Goal: Information Seeking & Learning: Learn about a topic

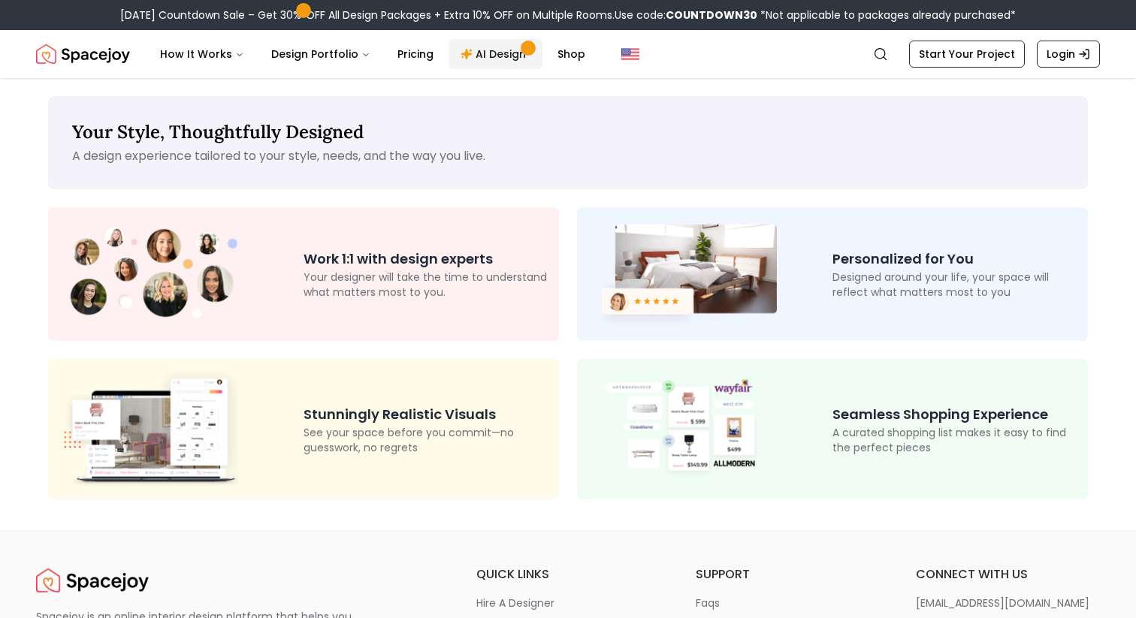
click at [481, 54] on link "AI Design" at bounding box center [496, 54] width 94 height 30
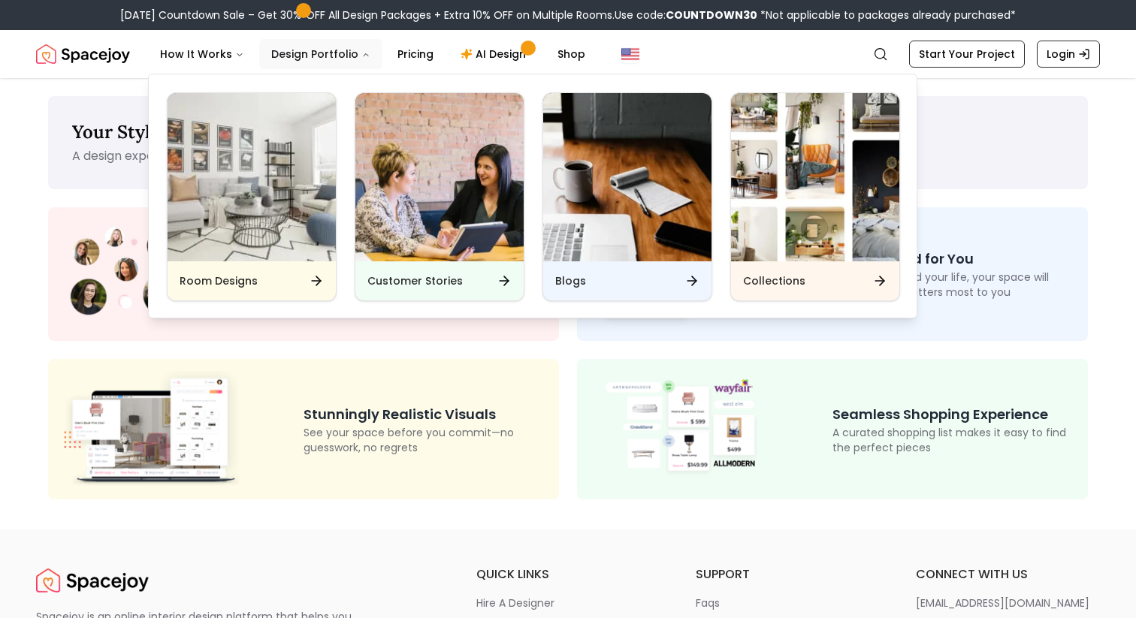
click at [334, 48] on button "Design Portfolio" at bounding box center [320, 54] width 123 height 30
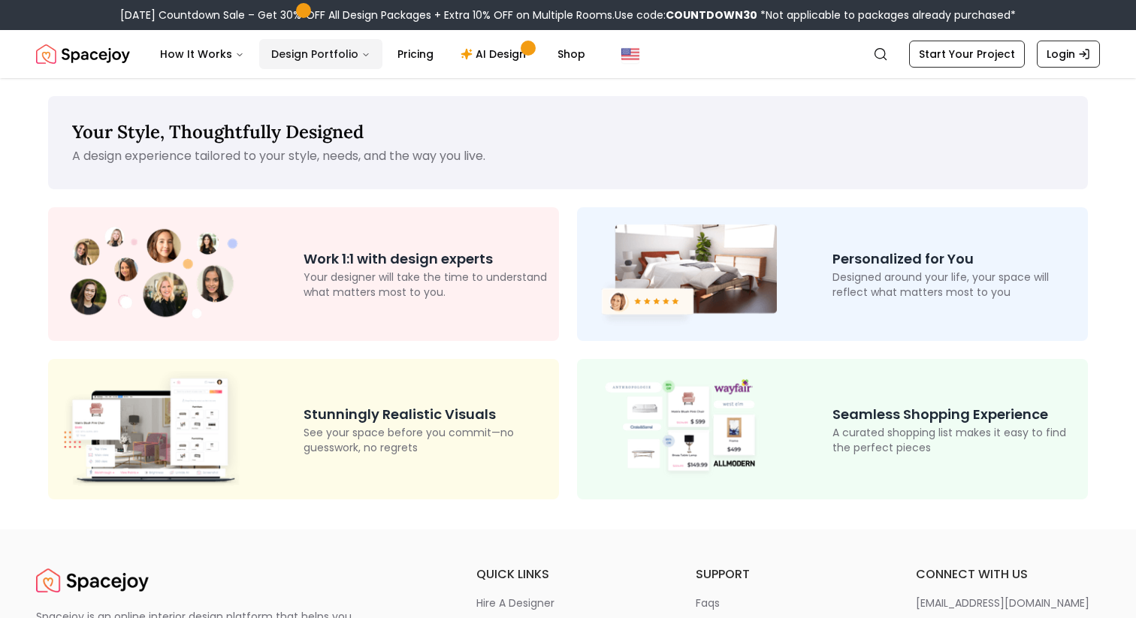
click at [334, 48] on button "Design Portfolio" at bounding box center [320, 54] width 123 height 30
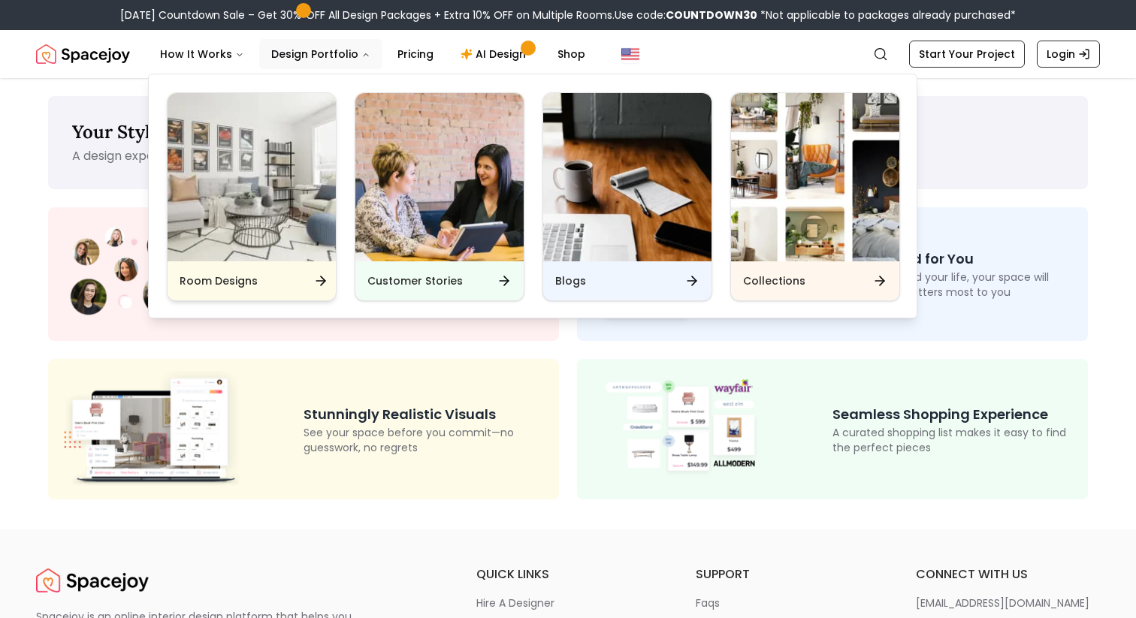
click at [307, 247] on img "Main" at bounding box center [252, 177] width 168 height 168
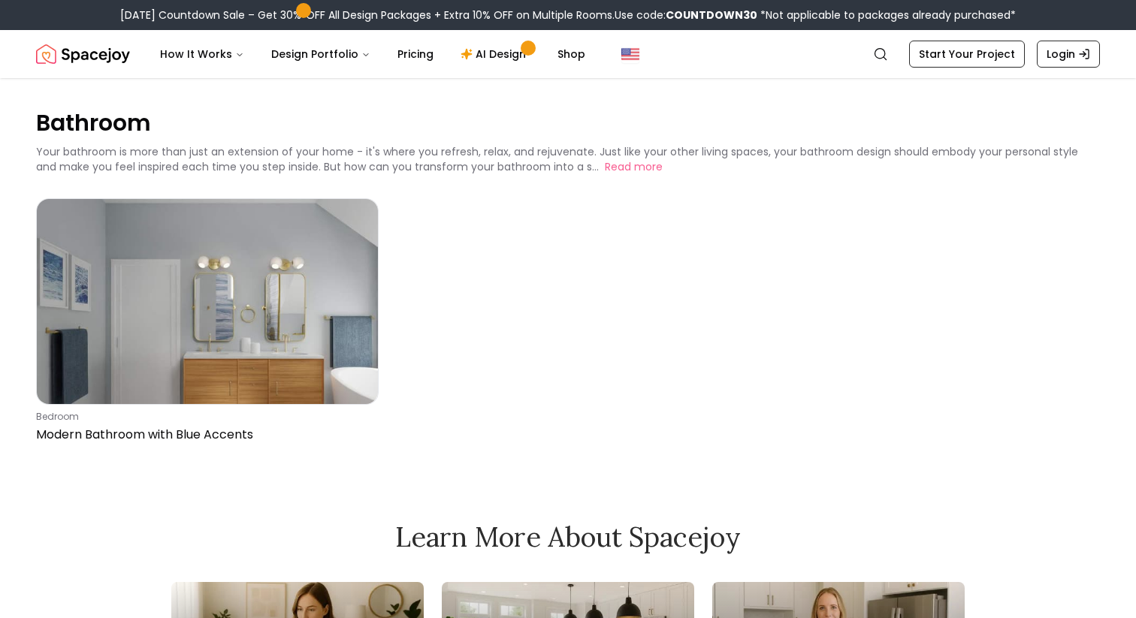
scroll to position [11, 0]
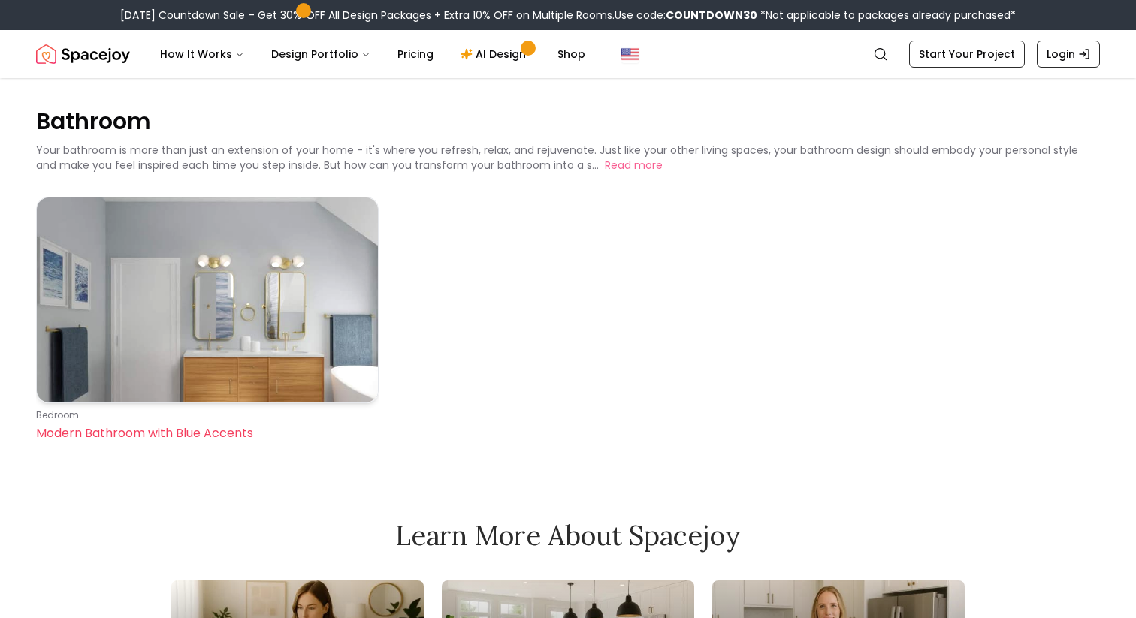
click at [201, 337] on img at bounding box center [207, 300] width 341 height 204
